Goal: Find specific page/section: Find specific page/section

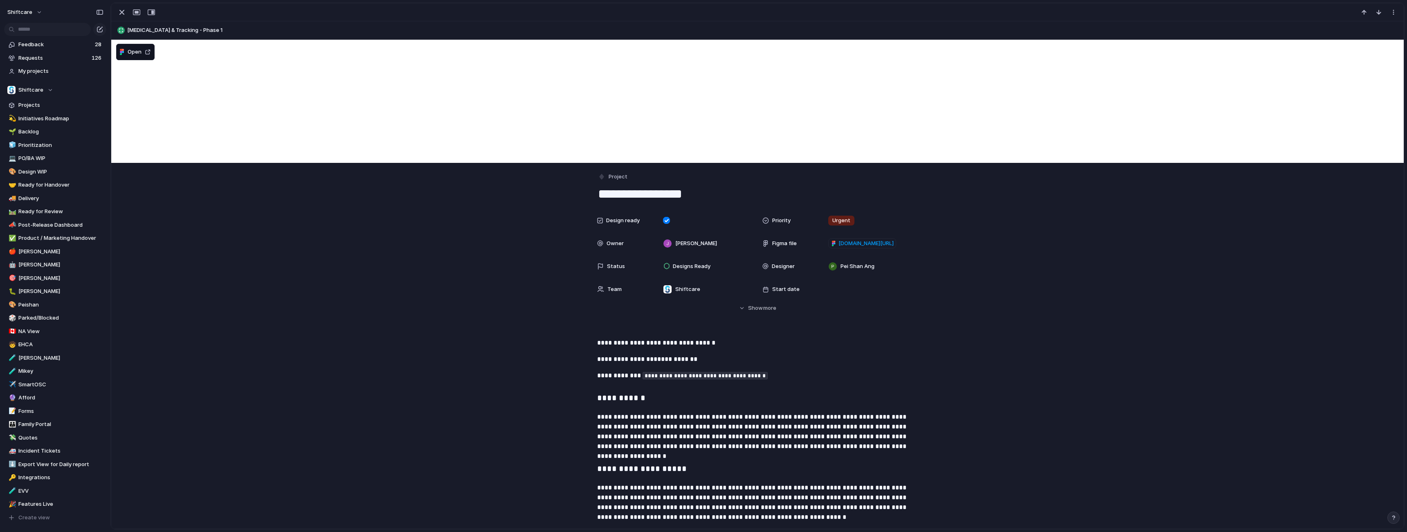
click at [181, 28] on span "[MEDICAL_DATA] & Tracking - Phase 1" at bounding box center [763, 30] width 1273 height 8
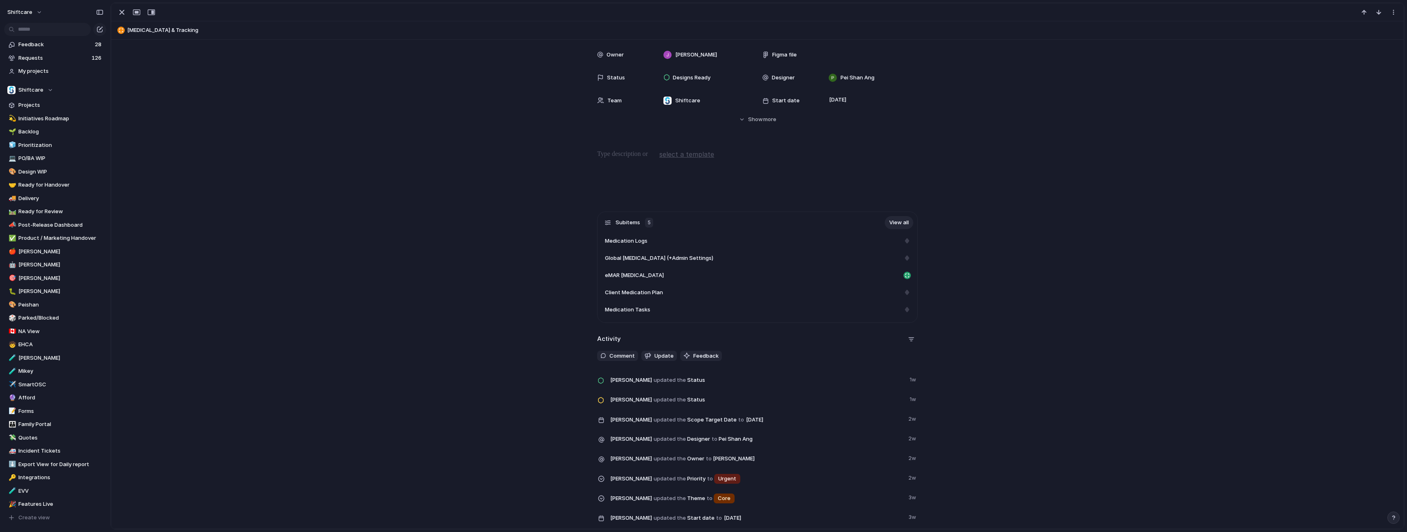
scroll to position [164, 0]
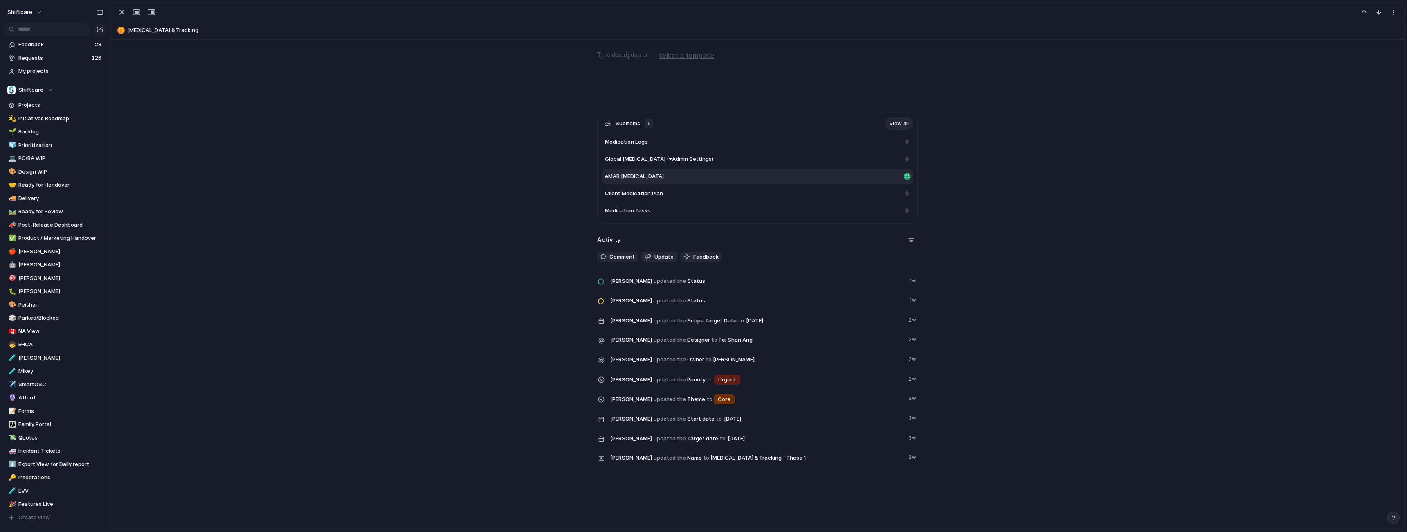
click at [626, 179] on span "eMAR [MEDICAL_DATA]" at bounding box center [634, 176] width 59 height 8
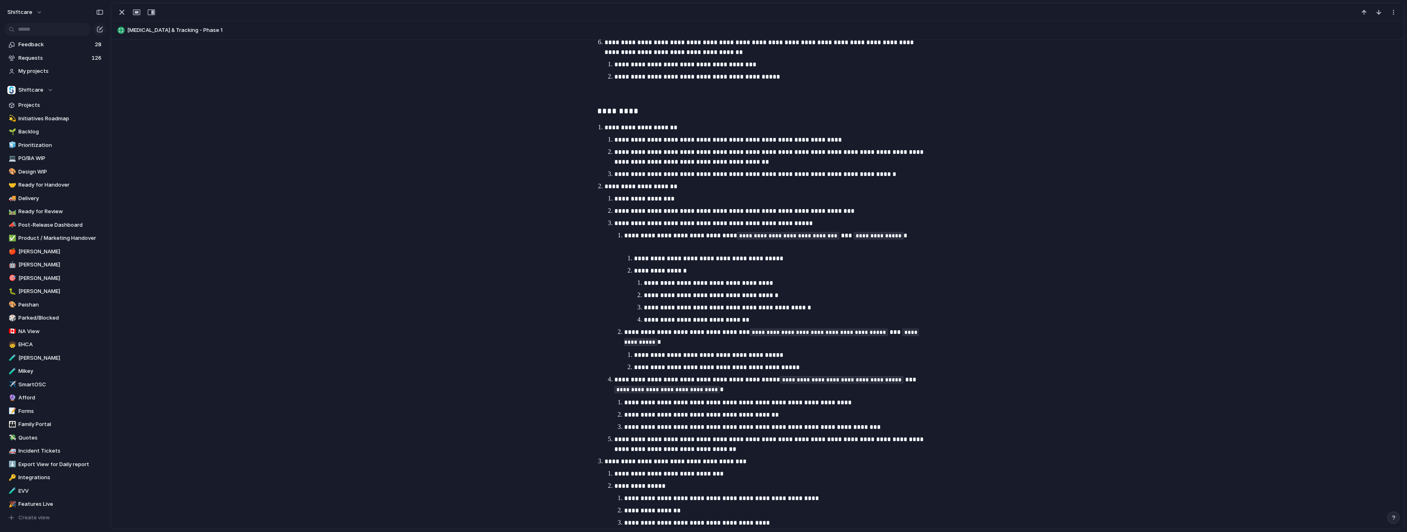
scroll to position [1660, 0]
